Goal: Task Accomplishment & Management: Manage account settings

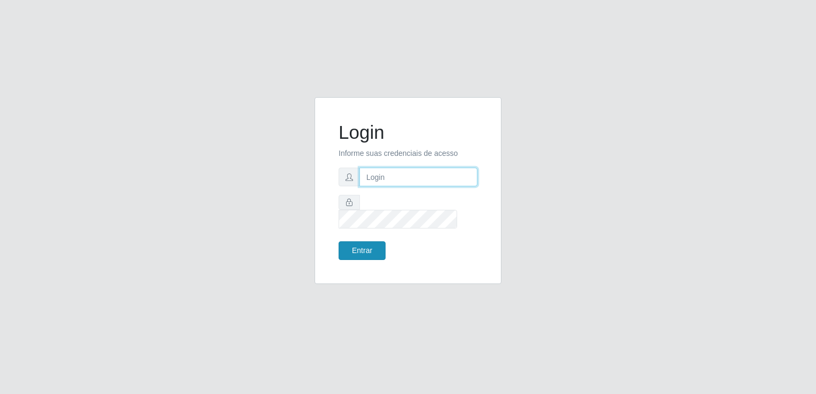
type input "[EMAIL_ADDRESS][DOMAIN_NAME]"
click at [361, 249] on button "Entrar" at bounding box center [362, 250] width 47 height 19
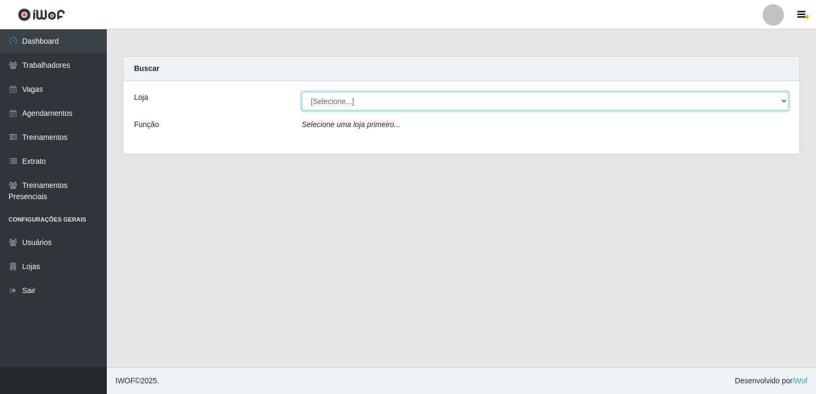
click at [349, 95] on select "[Selecione...] Super Popular" at bounding box center [545, 101] width 487 height 19
select select "537"
click at [302, 92] on select "[Selecione...] Super Popular" at bounding box center [545, 101] width 487 height 19
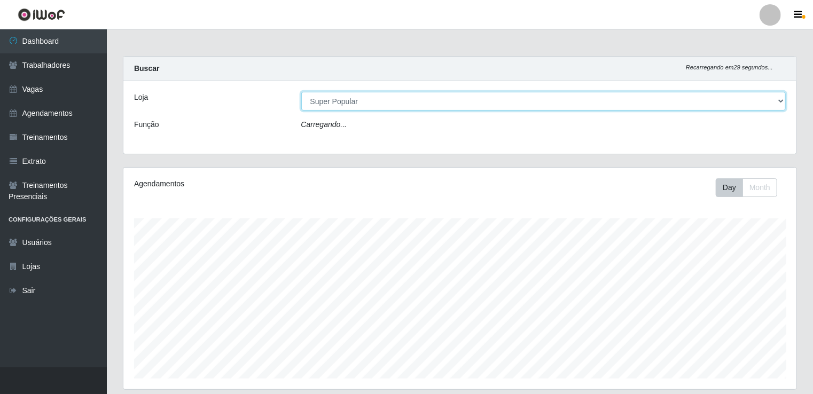
scroll to position [222, 673]
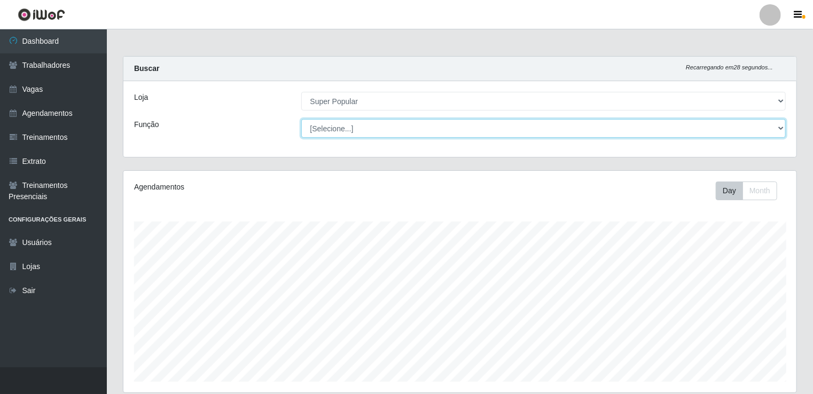
drag, startPoint x: 347, startPoint y: 111, endPoint x: 360, endPoint y: 134, distance: 26.3
click at [360, 134] on select "[Selecione...] Repositor Repositor + Repositor ++" at bounding box center [543, 128] width 485 height 19
select select "24"
click at [301, 119] on select "[Selecione...] Repositor Repositor + Repositor ++" at bounding box center [543, 128] width 485 height 19
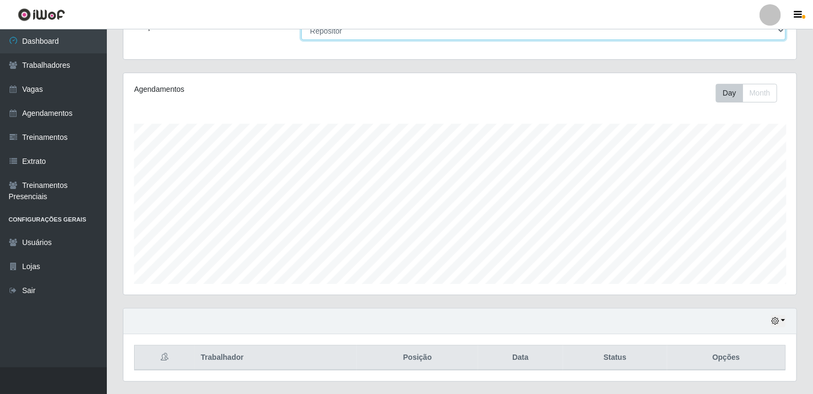
scroll to position [123, 0]
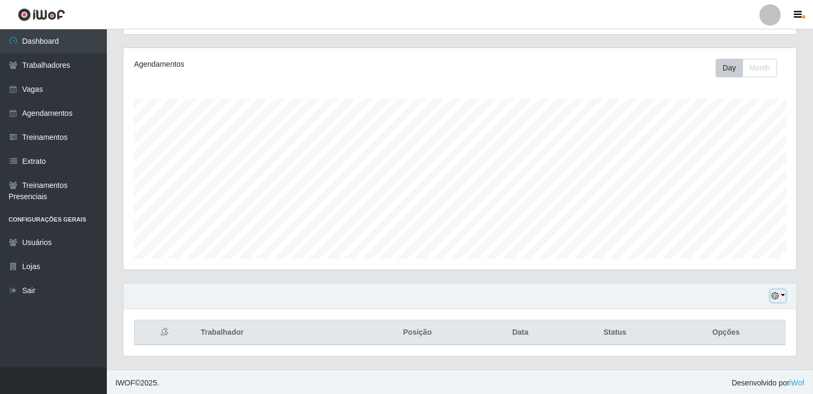
click at [782, 297] on button "button" at bounding box center [778, 296] width 15 height 12
click at [762, 254] on button "1 Semana" at bounding box center [743, 257] width 84 height 22
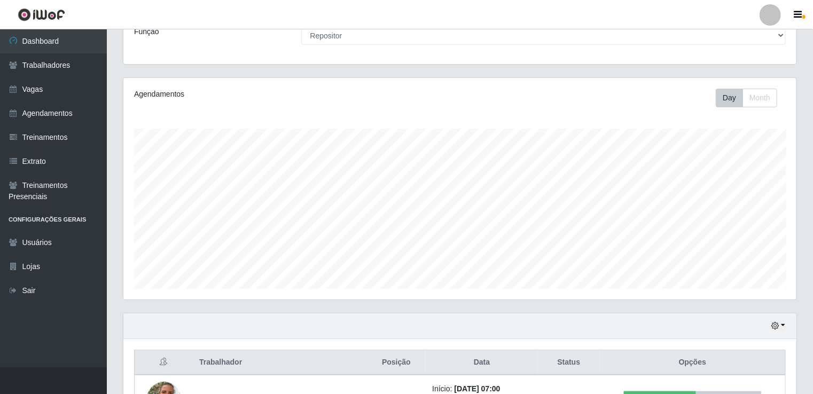
scroll to position [0, 0]
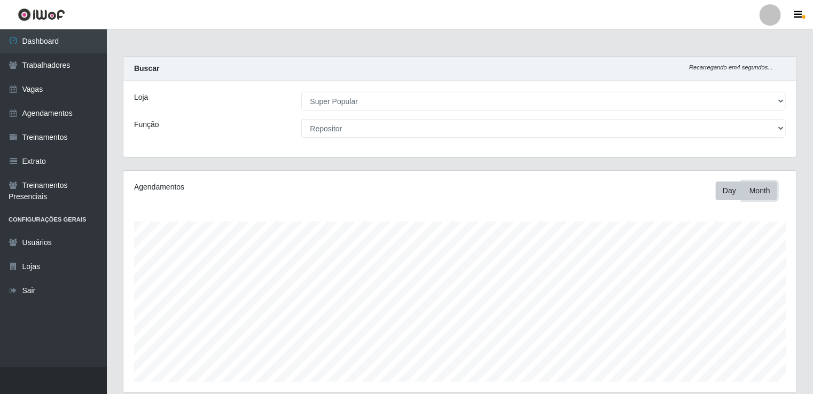
click at [753, 195] on button "Month" at bounding box center [759, 191] width 35 height 19
click at [731, 194] on button "Day" at bounding box center [729, 191] width 27 height 19
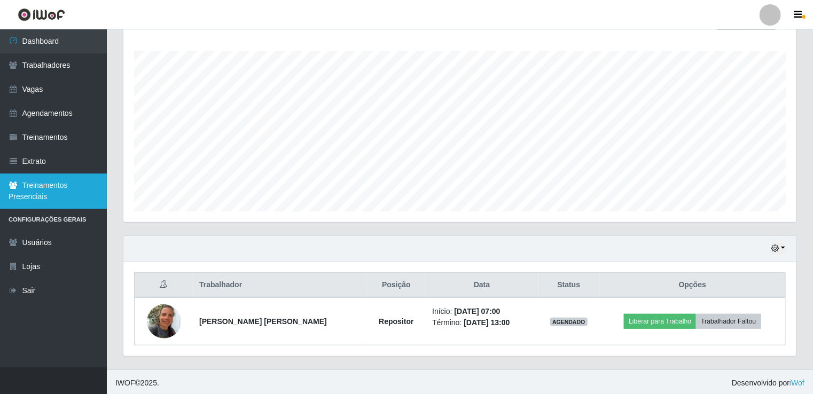
click at [66, 189] on link "Treinamentos Presenciais" at bounding box center [53, 191] width 107 height 35
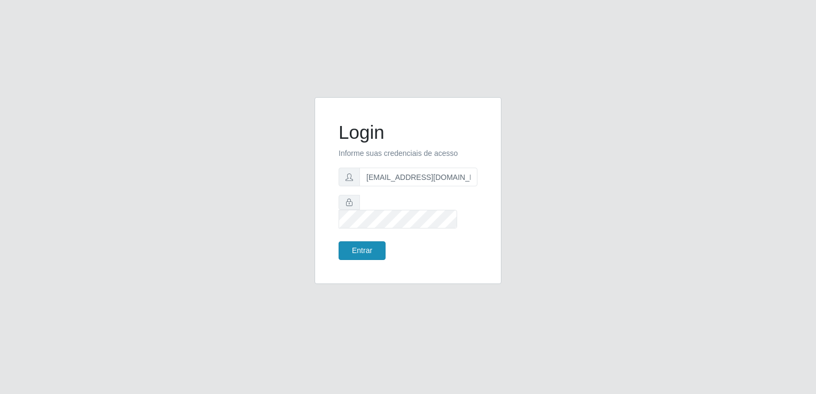
click at [351, 252] on button "Entrar" at bounding box center [362, 250] width 47 height 19
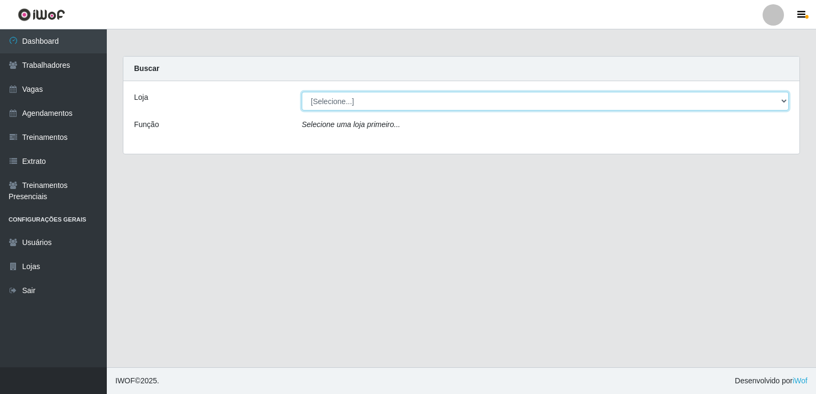
click at [354, 106] on select "[Selecione...] Super Popular" at bounding box center [545, 101] width 487 height 19
select select "537"
click at [302, 92] on select "[Selecione...] Super Popular" at bounding box center [545, 101] width 487 height 19
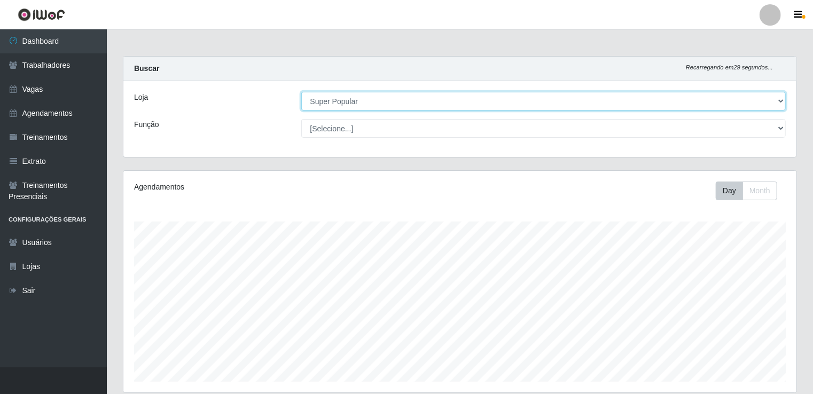
scroll to position [222, 673]
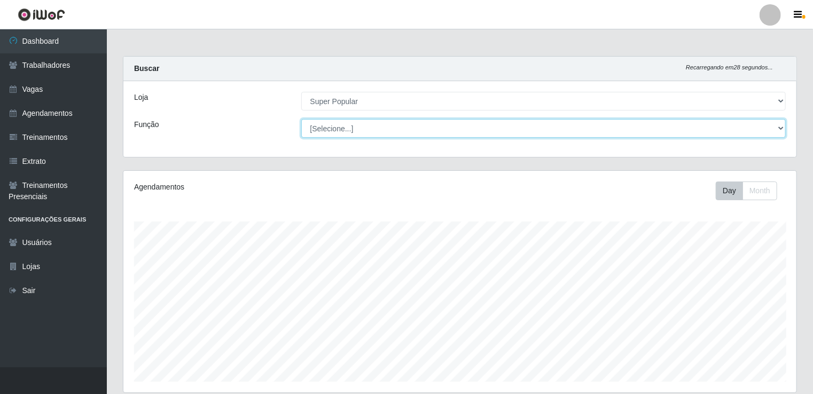
drag, startPoint x: 354, startPoint y: 110, endPoint x: 363, endPoint y: 129, distance: 20.6
click at [363, 129] on select "[Selecione...] Repositor Repositor + Repositor ++" at bounding box center [543, 128] width 485 height 19
click at [301, 119] on select "[Selecione...] Repositor Repositor + Repositor ++" at bounding box center [543, 128] width 485 height 19
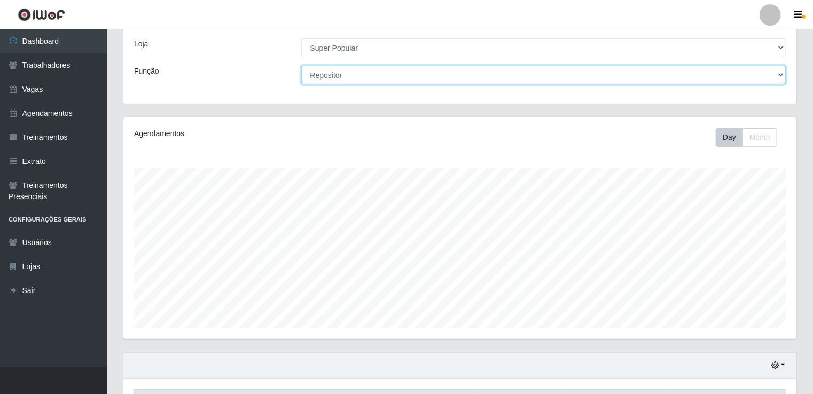
scroll to position [32, 0]
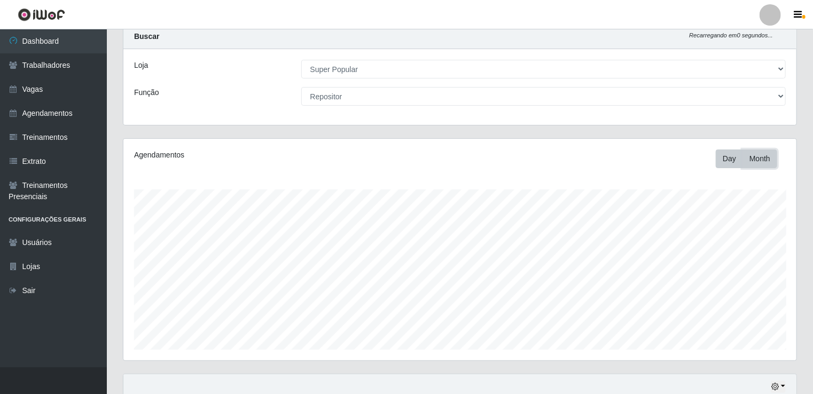
click at [761, 158] on button "Month" at bounding box center [759, 159] width 35 height 19
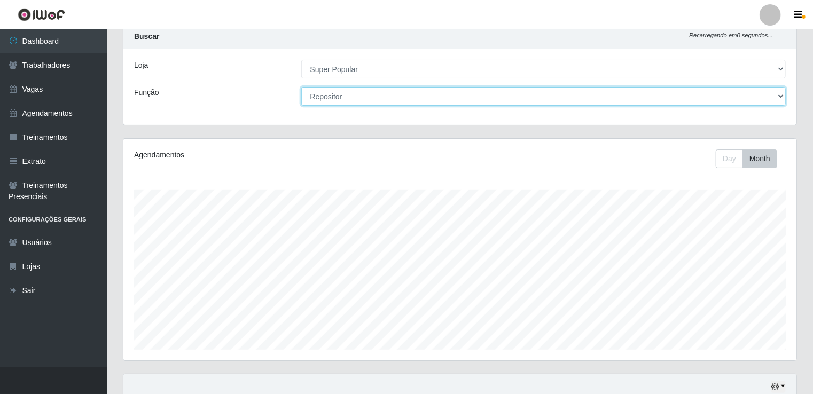
click at [749, 99] on select "[Selecione...] Repositor Repositor + Repositor ++" at bounding box center [543, 96] width 485 height 19
click at [301, 87] on select "[Selecione...] Repositor Repositor + Repositor ++" at bounding box center [543, 96] width 485 height 19
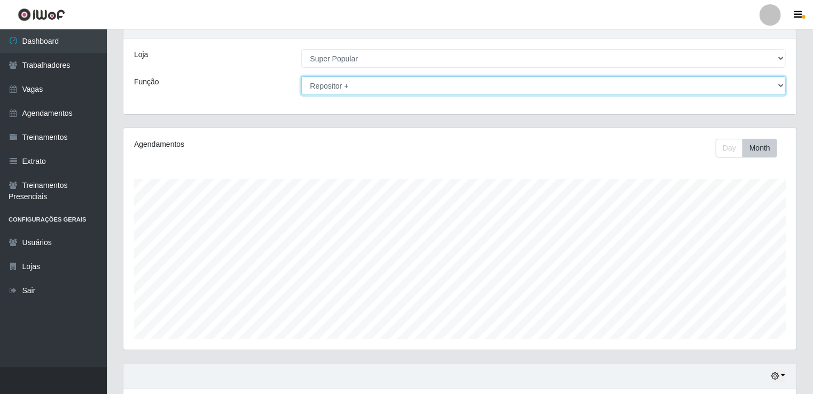
scroll to position [0, 0]
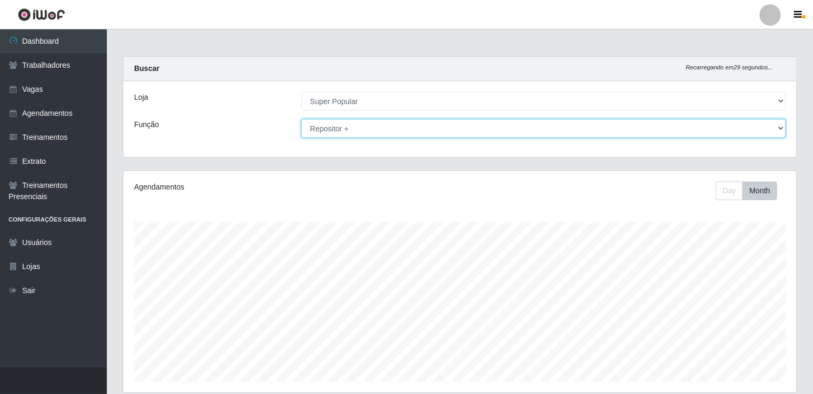
click at [632, 127] on select "[Selecione...] Repositor Repositor + Repositor ++" at bounding box center [543, 128] width 485 height 19
click at [301, 119] on select "[Selecione...] Repositor Repositor + Repositor ++" at bounding box center [543, 128] width 485 height 19
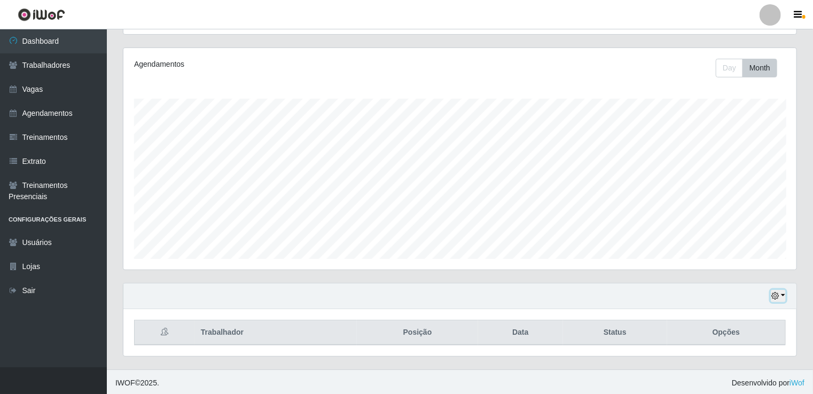
click at [775, 296] on icon "button" at bounding box center [774, 295] width 7 height 7
click at [748, 258] on button "1 Semana" at bounding box center [743, 257] width 84 height 22
click at [779, 292] on icon "button" at bounding box center [774, 295] width 7 height 7
click at [801, 224] on div "Agendamentos Day Month" at bounding box center [460, 166] width 690 height 236
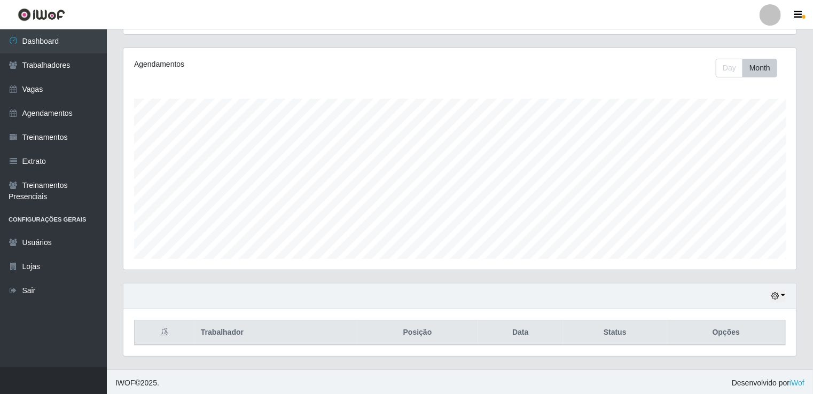
scroll to position [0, 0]
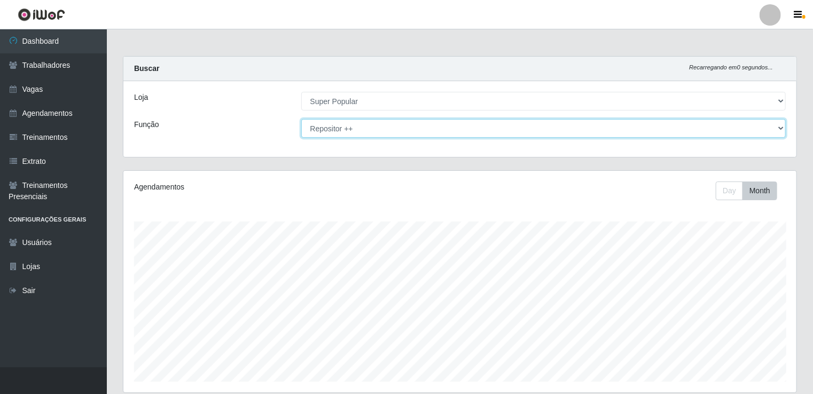
click at [495, 123] on select "[Selecione...] Repositor Repositor + Repositor ++" at bounding box center [543, 128] width 485 height 19
click at [301, 119] on select "[Selecione...] Repositor Repositor + Repositor ++" at bounding box center [543, 128] width 485 height 19
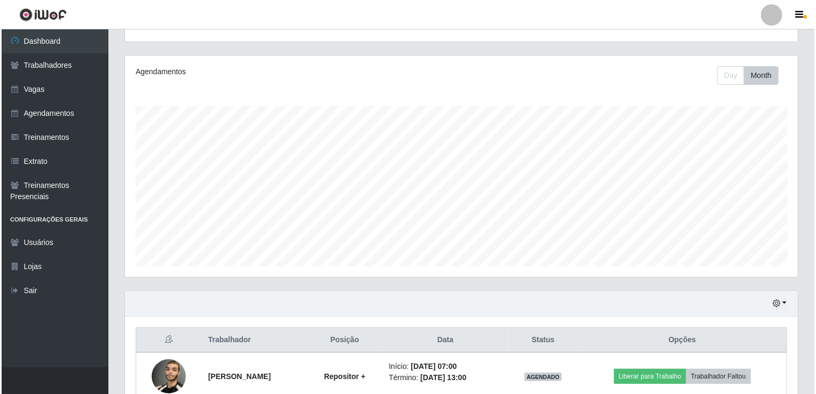
scroll to position [218, 0]
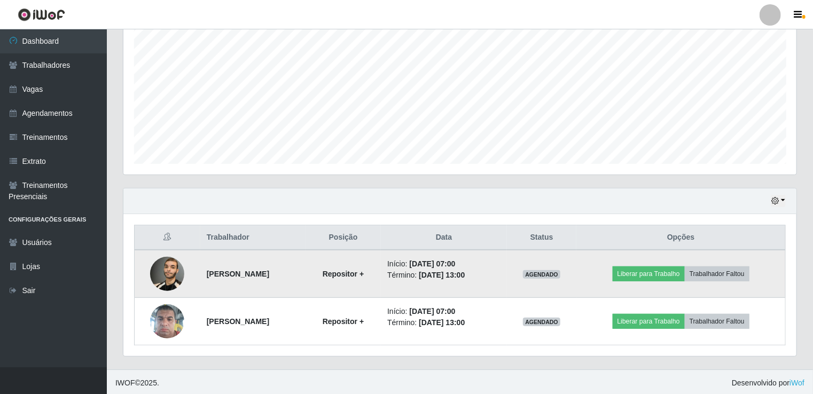
click at [162, 263] on img at bounding box center [167, 273] width 34 height 45
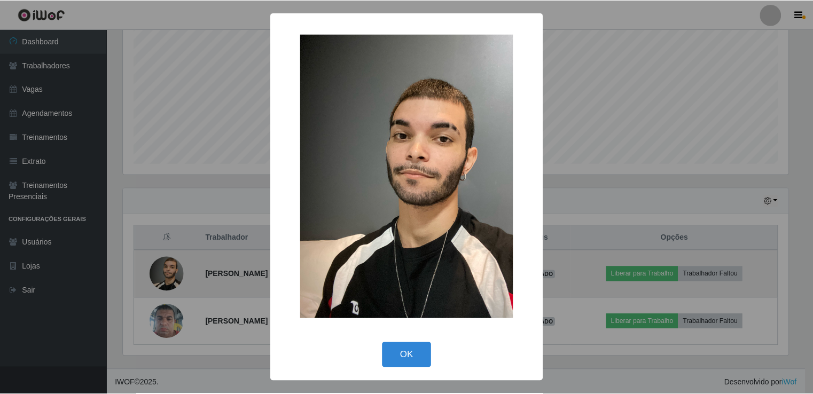
scroll to position [222, 669]
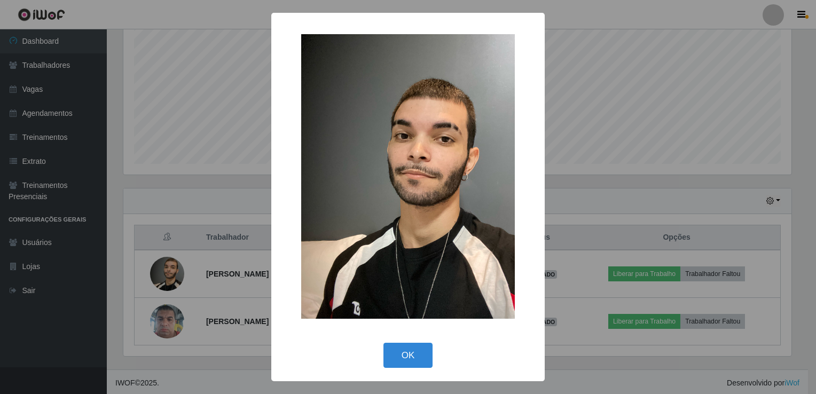
click at [214, 210] on div "× OK Cancel" at bounding box center [408, 197] width 816 height 394
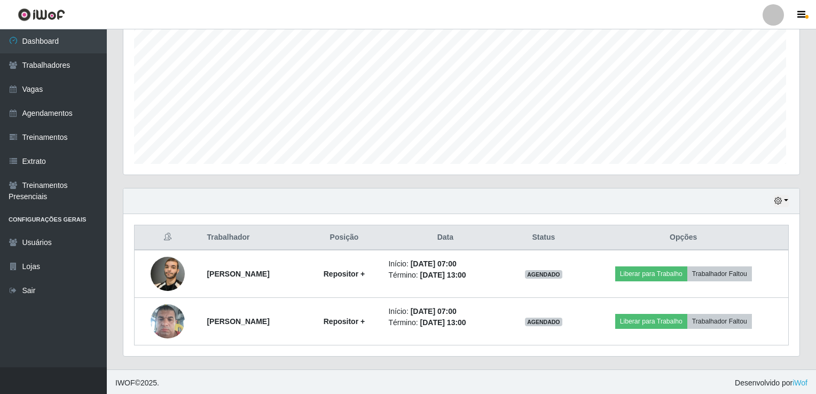
scroll to position [222, 673]
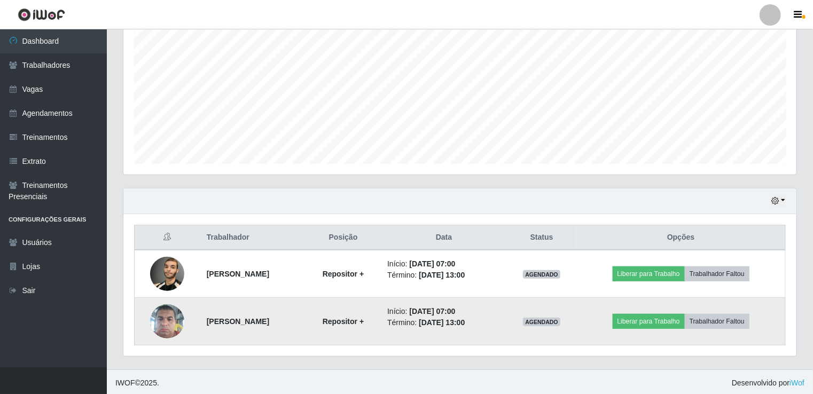
click at [139, 324] on td at bounding box center [168, 322] width 66 height 48
click at [158, 319] on img at bounding box center [167, 321] width 34 height 45
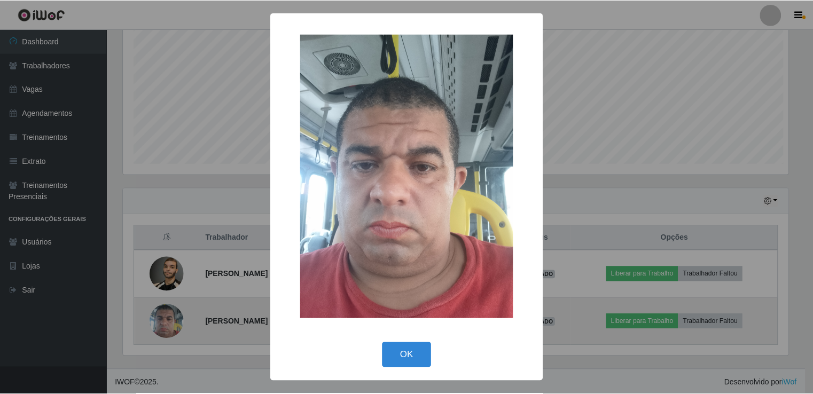
scroll to position [222, 669]
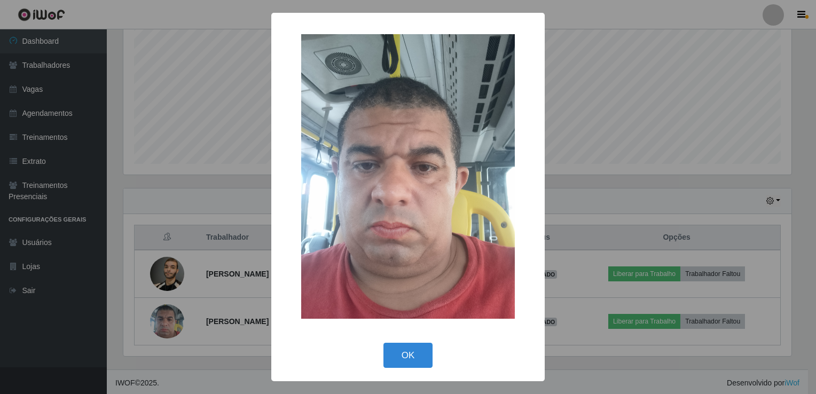
click at [204, 167] on div "× OK Cancel" at bounding box center [408, 197] width 816 height 394
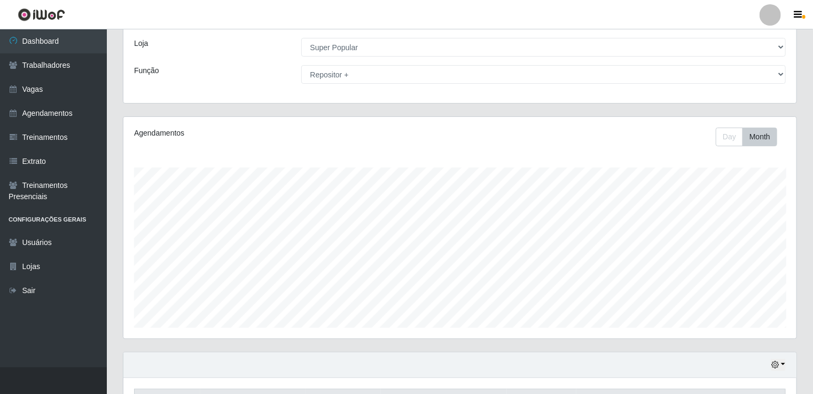
scroll to position [0, 0]
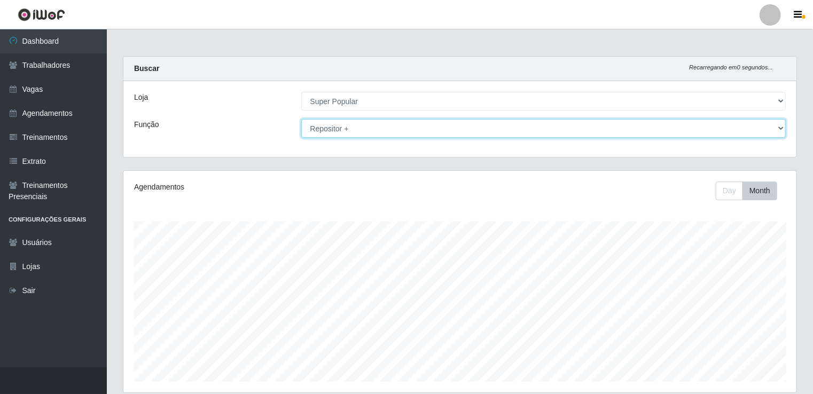
click at [458, 129] on select "[Selecione...] Repositor Repositor + Repositor ++" at bounding box center [543, 128] width 485 height 19
click at [301, 119] on select "[Selecione...] Repositor Repositor + Repositor ++" at bounding box center [543, 128] width 485 height 19
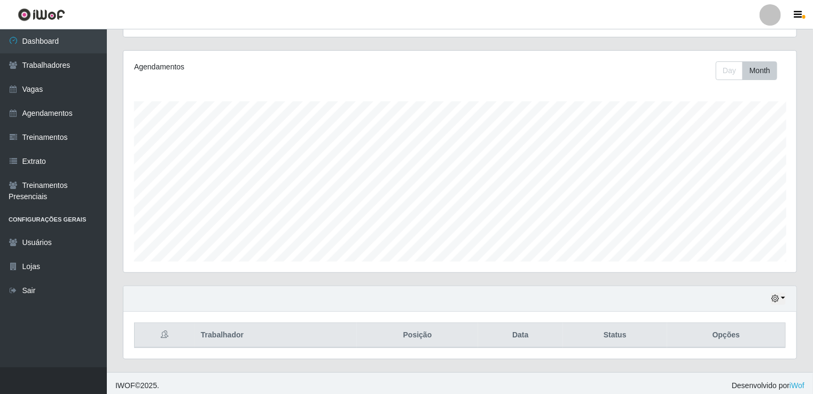
scroll to position [123, 0]
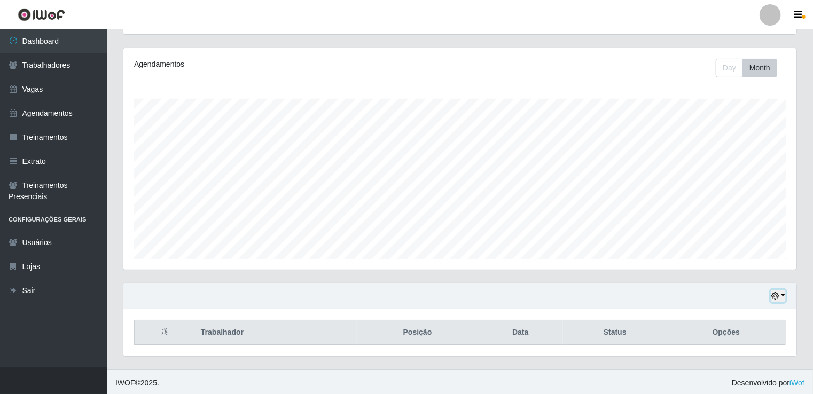
click at [778, 299] on icon "button" at bounding box center [774, 295] width 7 height 7
click at [726, 62] on button "Day" at bounding box center [729, 68] width 27 height 19
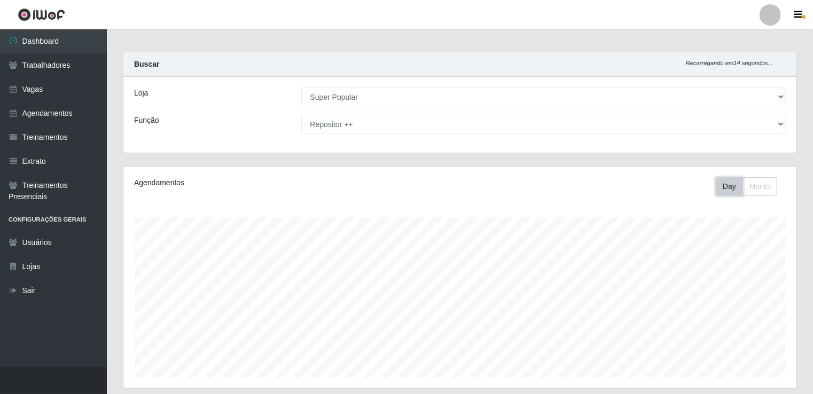
scroll to position [0, 0]
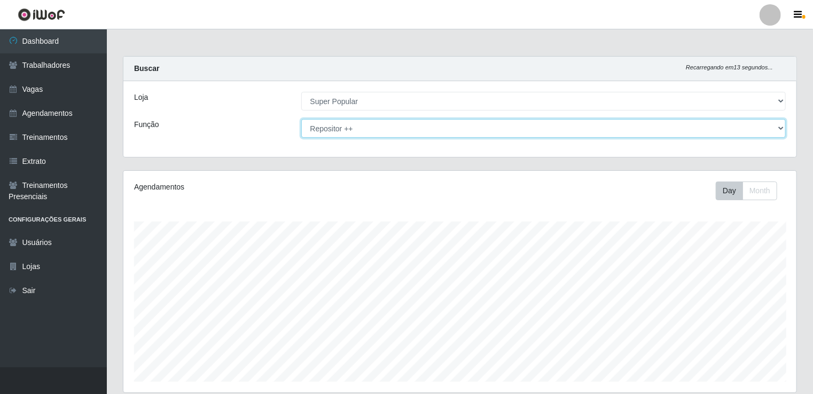
click at [675, 124] on select "[Selecione...] Repositor Repositor + Repositor ++" at bounding box center [543, 128] width 485 height 19
select select "24"
click at [301, 119] on select "[Selecione...] Repositor Repositor + Repositor ++" at bounding box center [543, 128] width 485 height 19
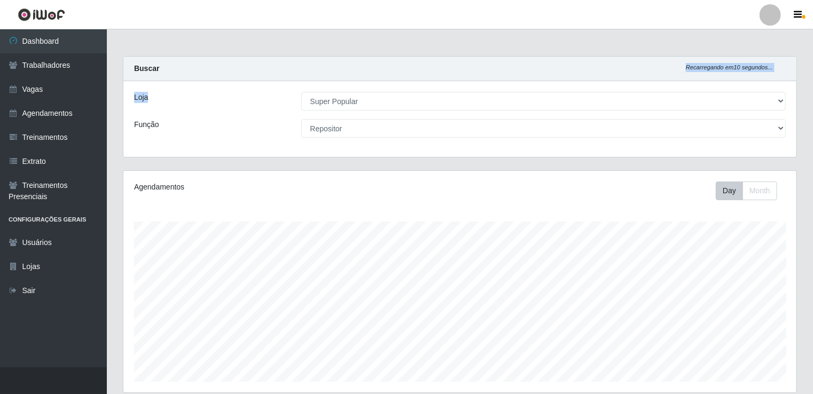
drag, startPoint x: 812, startPoint y: 41, endPoint x: 813, endPoint y: 99, distance: 58.2
click at [813, 99] on html "Perfil Alterar Senha Sair Dashboard Trabalhadores Vagas Agendamentos Treinament…" at bounding box center [406, 331] width 813 height 662
drag, startPoint x: 813, startPoint y: 99, endPoint x: 816, endPoint y: 217, distance: 117.5
click at [813, 217] on html "Perfil Alterar Senha Sair Dashboard Trabalhadores Vagas Agendamentos Treinament…" at bounding box center [406, 331] width 813 height 662
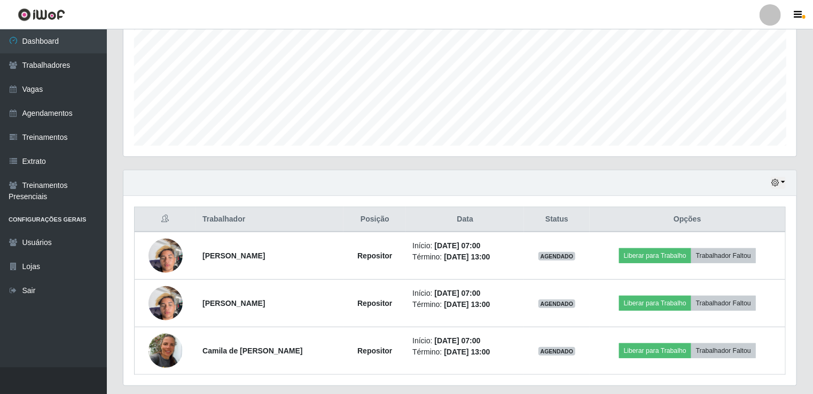
scroll to position [265, 0]
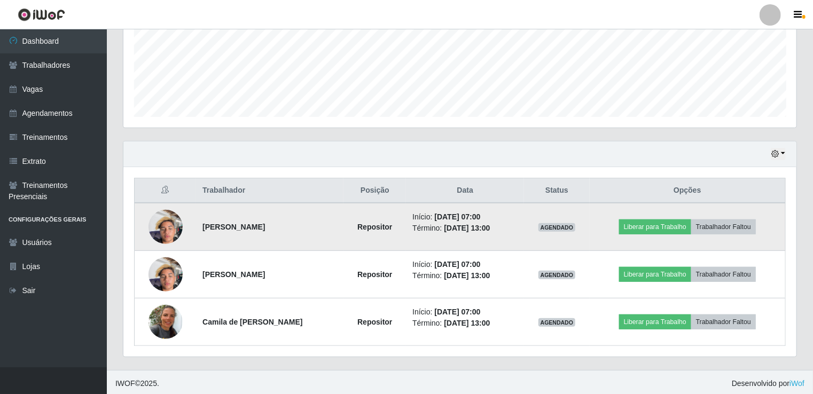
click at [163, 226] on img at bounding box center [165, 226] width 34 height 45
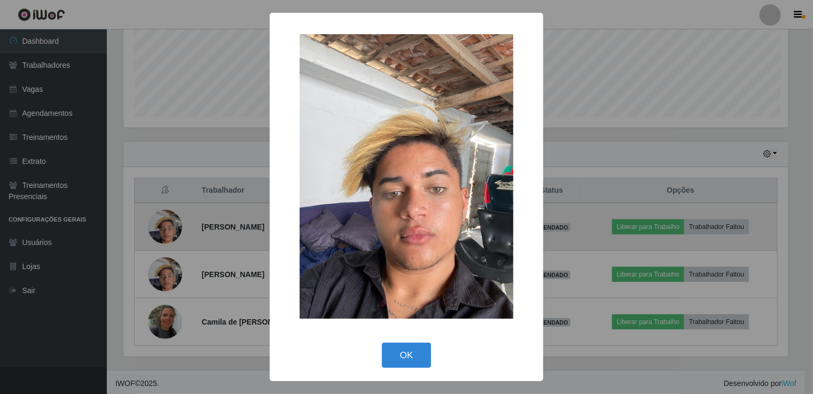
scroll to position [222, 669]
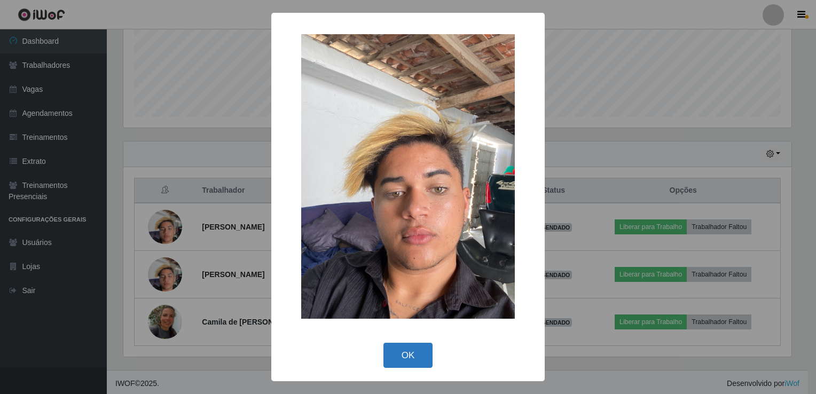
click at [411, 363] on button "OK" at bounding box center [409, 355] width 50 height 25
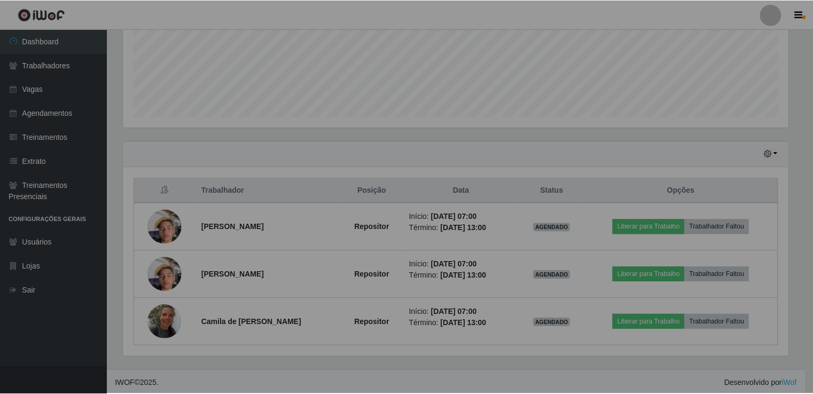
scroll to position [222, 673]
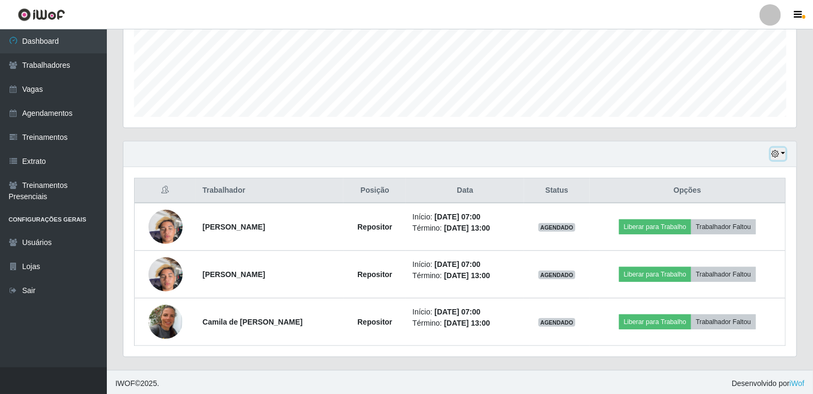
click at [783, 155] on button "button" at bounding box center [778, 154] width 15 height 12
click at [502, 358] on div "Hoje 1 dia 3 dias 1 Semana Não encerrados Trabalhador Posição Data Status Opçõe…" at bounding box center [460, 255] width 690 height 229
click at [784, 150] on button "button" at bounding box center [778, 154] width 15 height 12
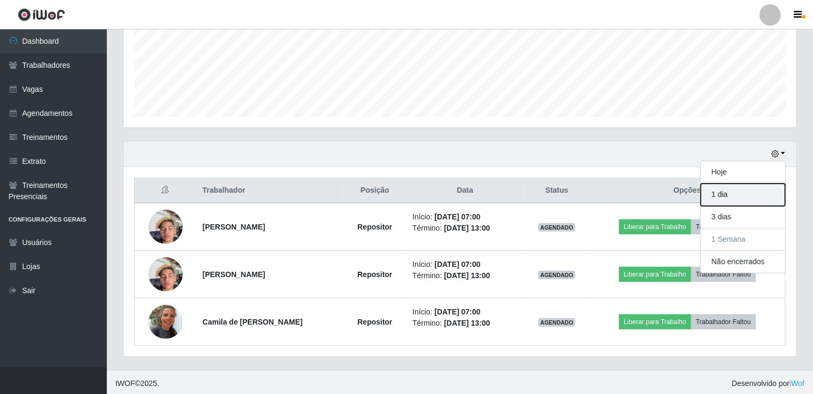
click at [746, 197] on button "1 dia" at bounding box center [743, 195] width 84 height 22
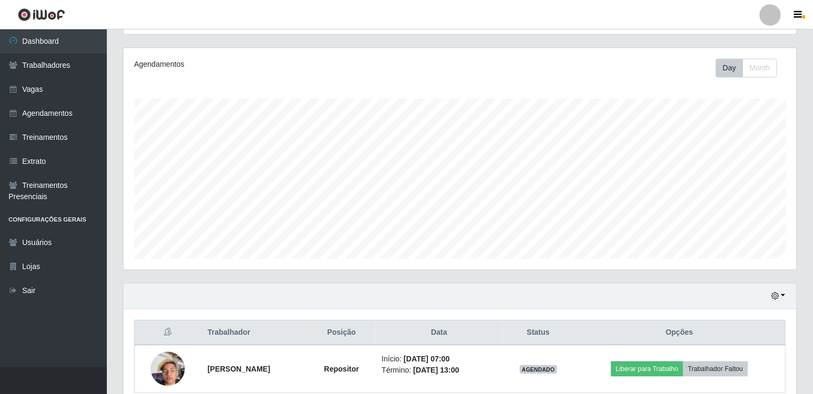
scroll to position [170, 0]
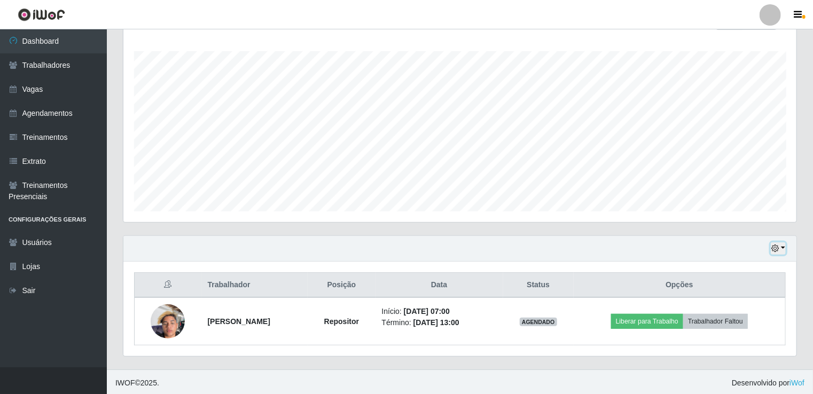
click at [781, 251] on button "button" at bounding box center [778, 248] width 15 height 12
click at [760, 208] on button "1 Semana" at bounding box center [743, 209] width 84 height 22
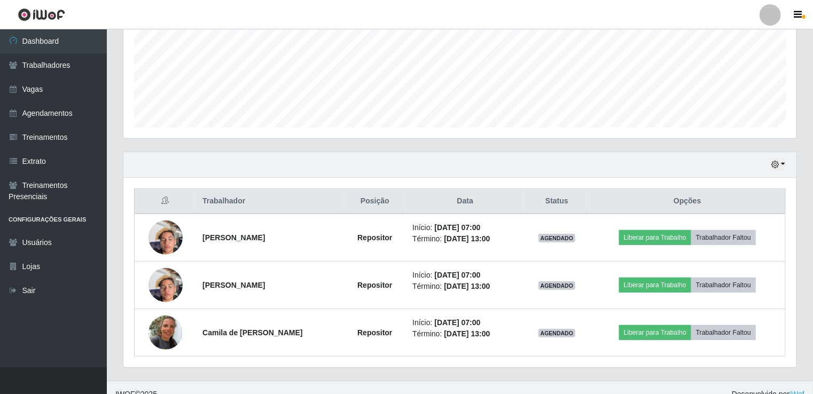
scroll to position [265, 0]
